Goal: Information Seeking & Learning: Learn about a topic

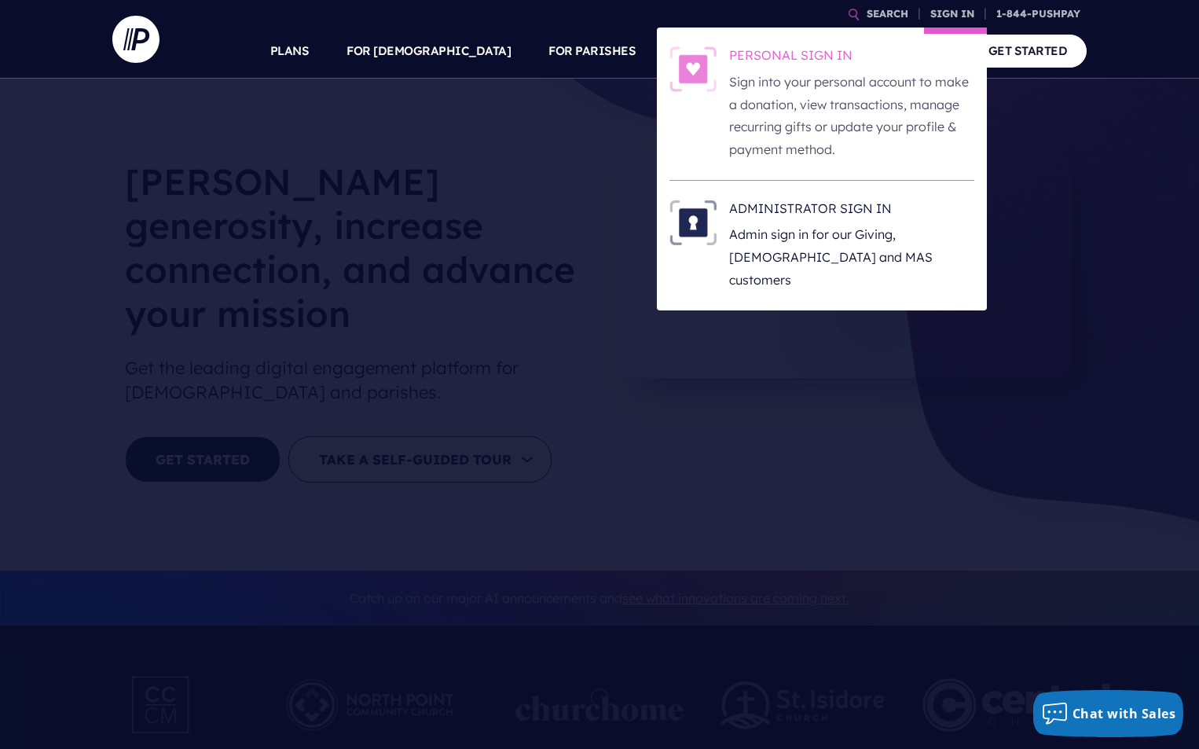
click at [897, 141] on p "Sign into your personal account to make a donation, view transactions, manage r…" at bounding box center [851, 116] width 245 height 90
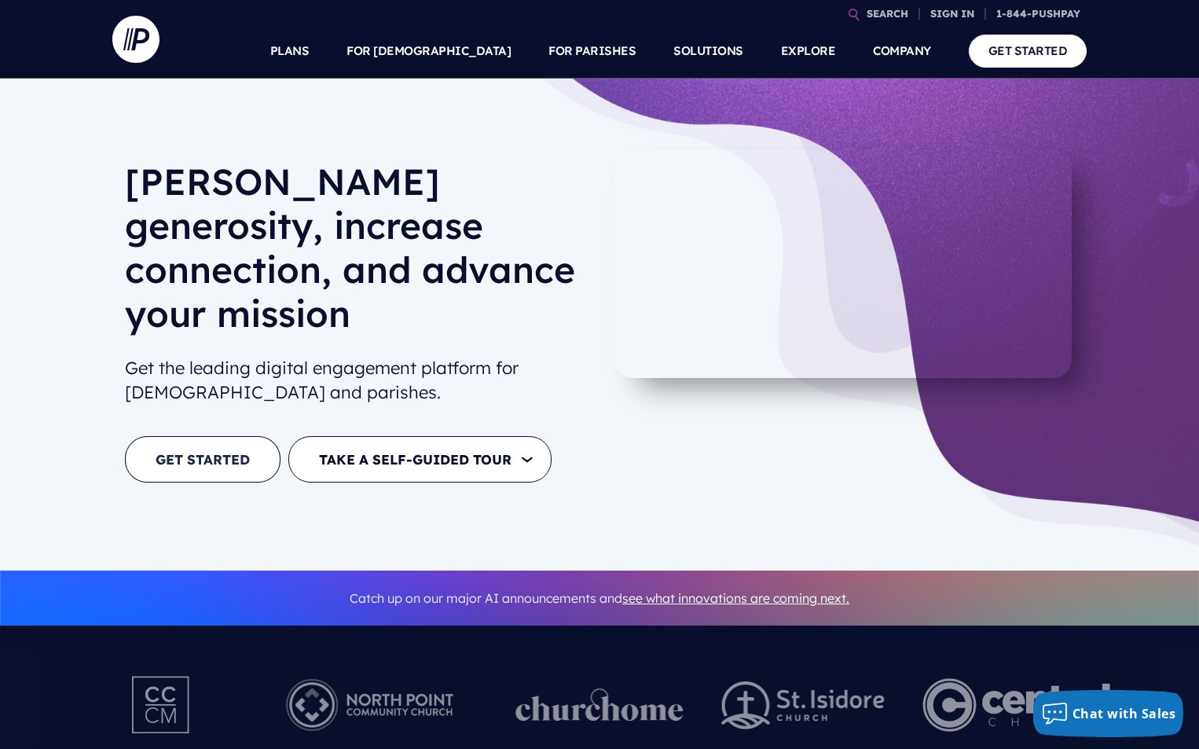
click at [196, 436] on link "GET STARTED" at bounding box center [203, 459] width 156 height 46
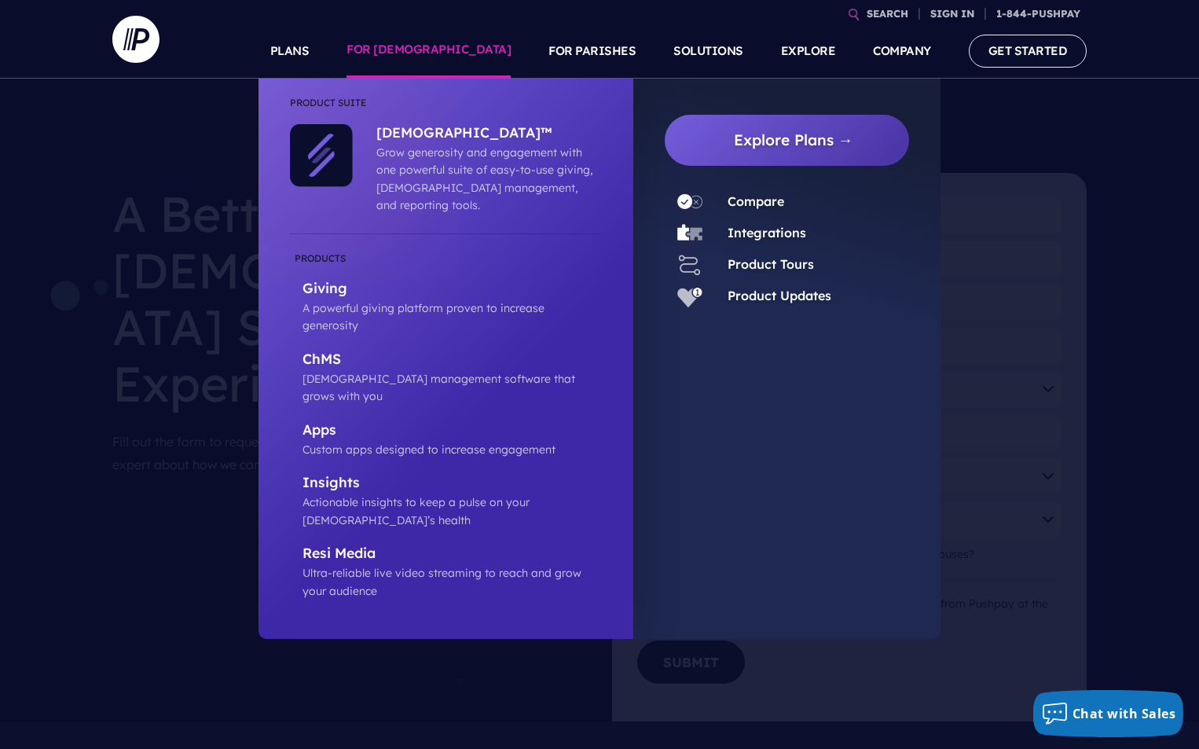
click at [491, 55] on link "FOR [DEMOGRAPHIC_DATA]" at bounding box center [428, 51] width 164 height 55
click at [390, 299] on p "A powerful giving platform proven to increase generosity" at bounding box center [451, 316] width 299 height 35
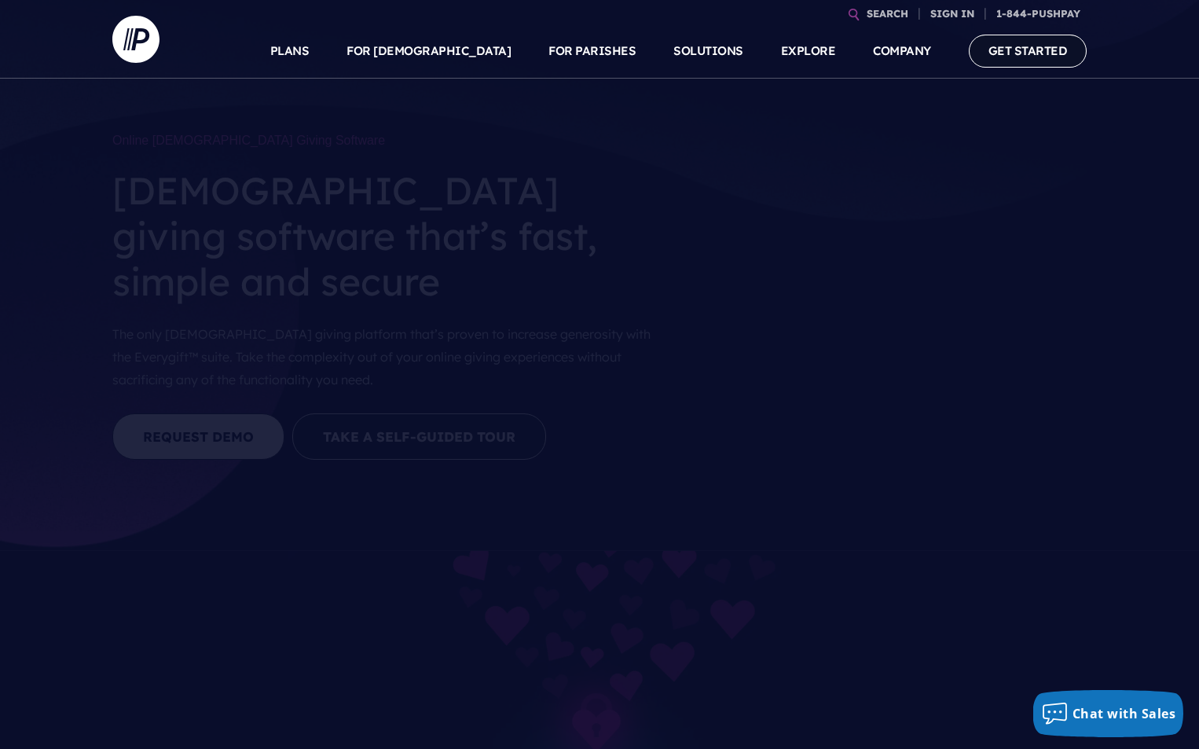
click at [1043, 56] on link "GET STARTED" at bounding box center [1028, 51] width 119 height 32
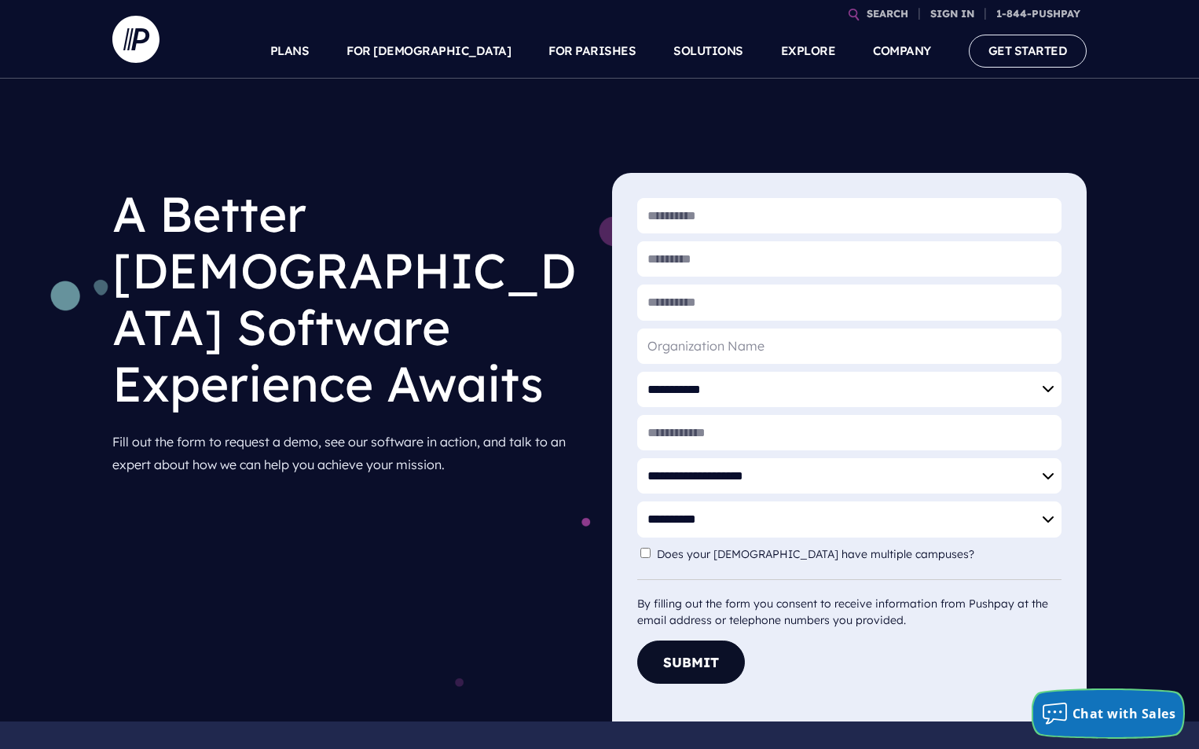
click at [1108, 716] on span "Chat with Sales" at bounding box center [1124, 713] width 104 height 17
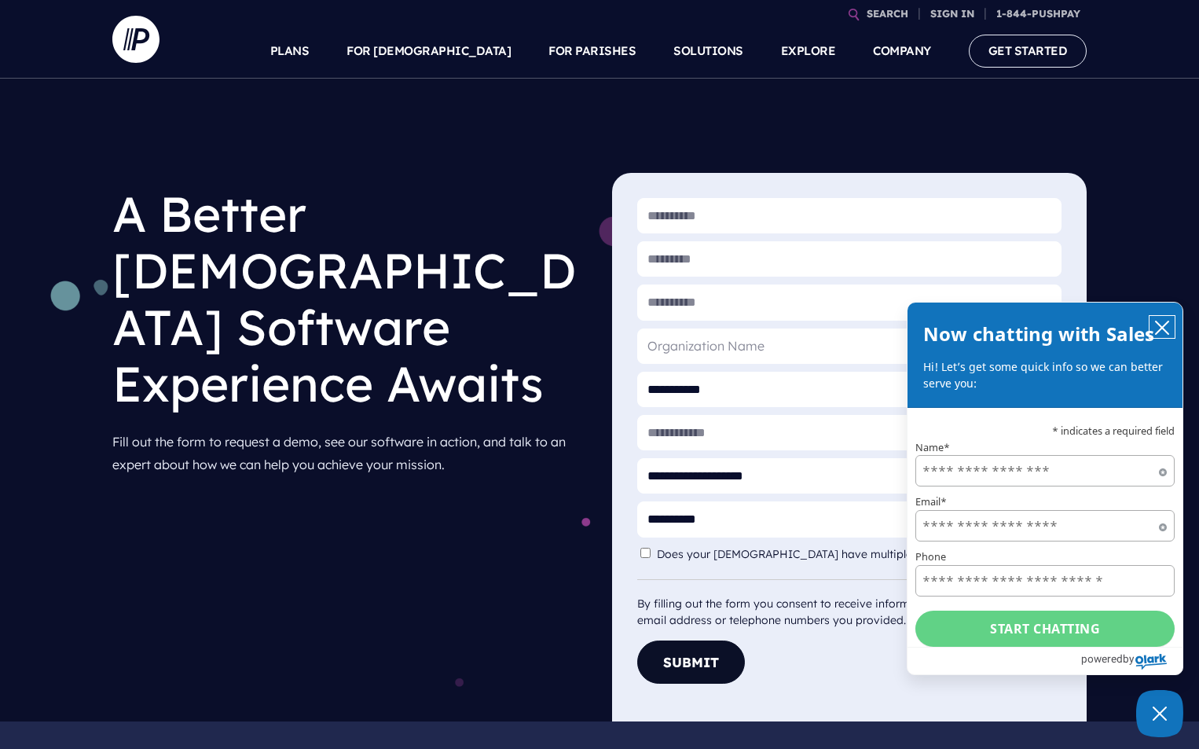
click at [1160, 322] on icon "close chatbox" at bounding box center [1162, 328] width 16 height 16
